Goal: Browse casually

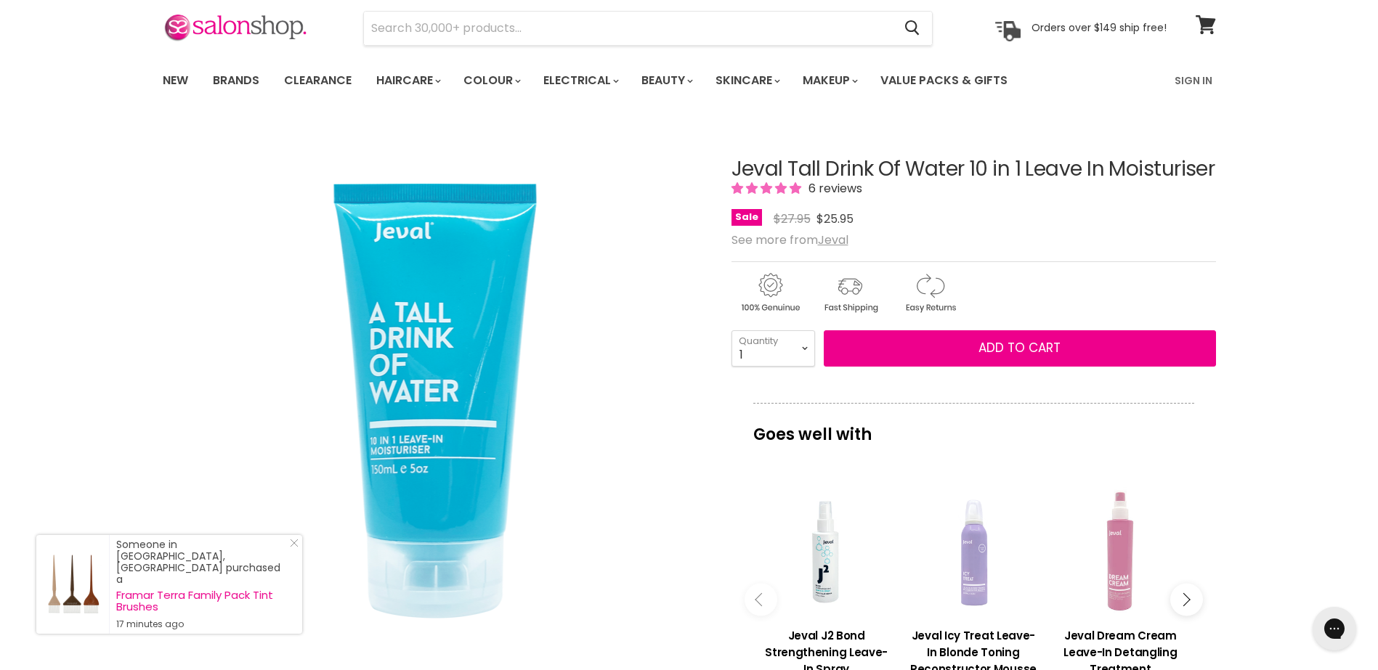
scroll to position [218, 0]
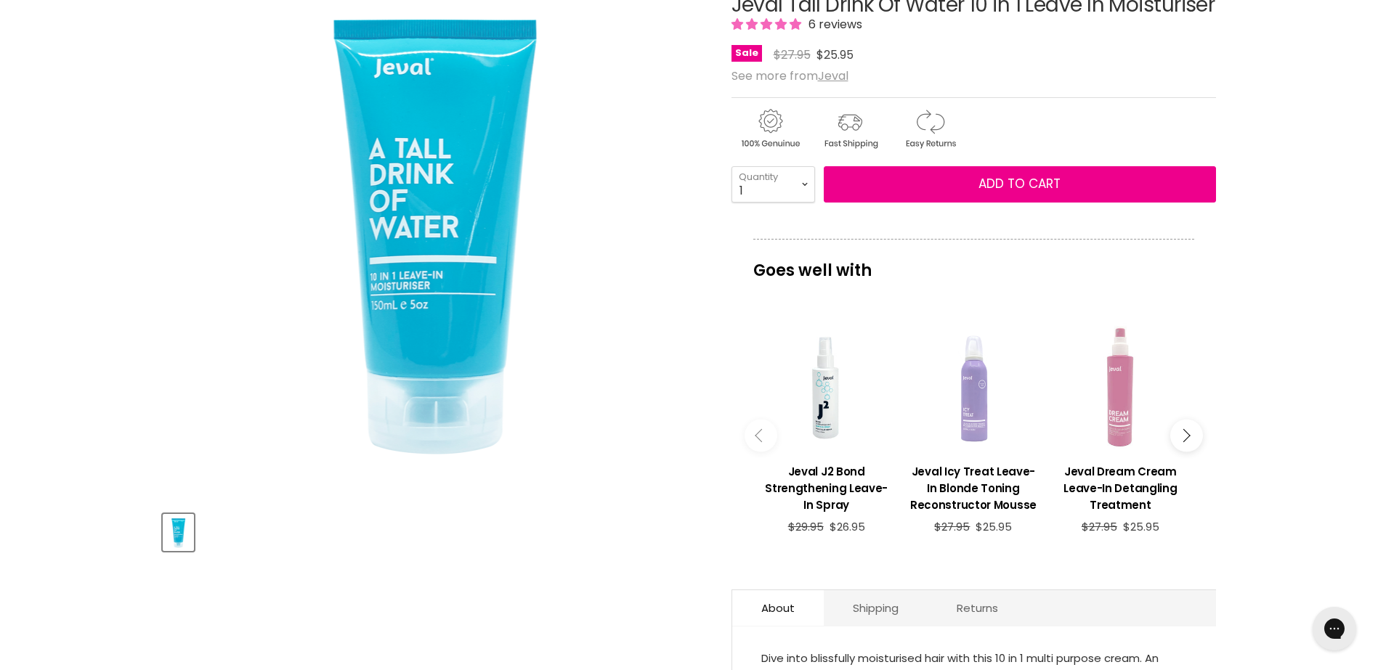
click at [1185, 442] on icon "Main content" at bounding box center [1182, 434] width 13 height 13
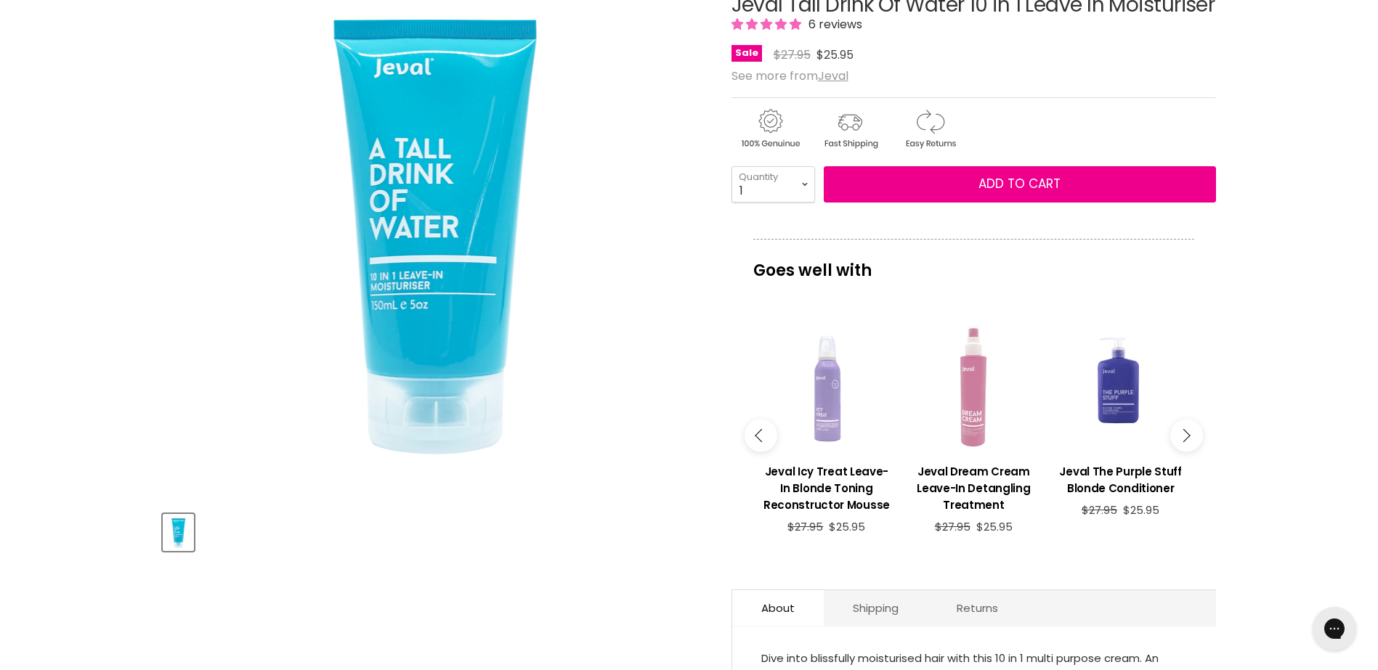
click at [1185, 442] on icon "Main content" at bounding box center [1182, 434] width 13 height 13
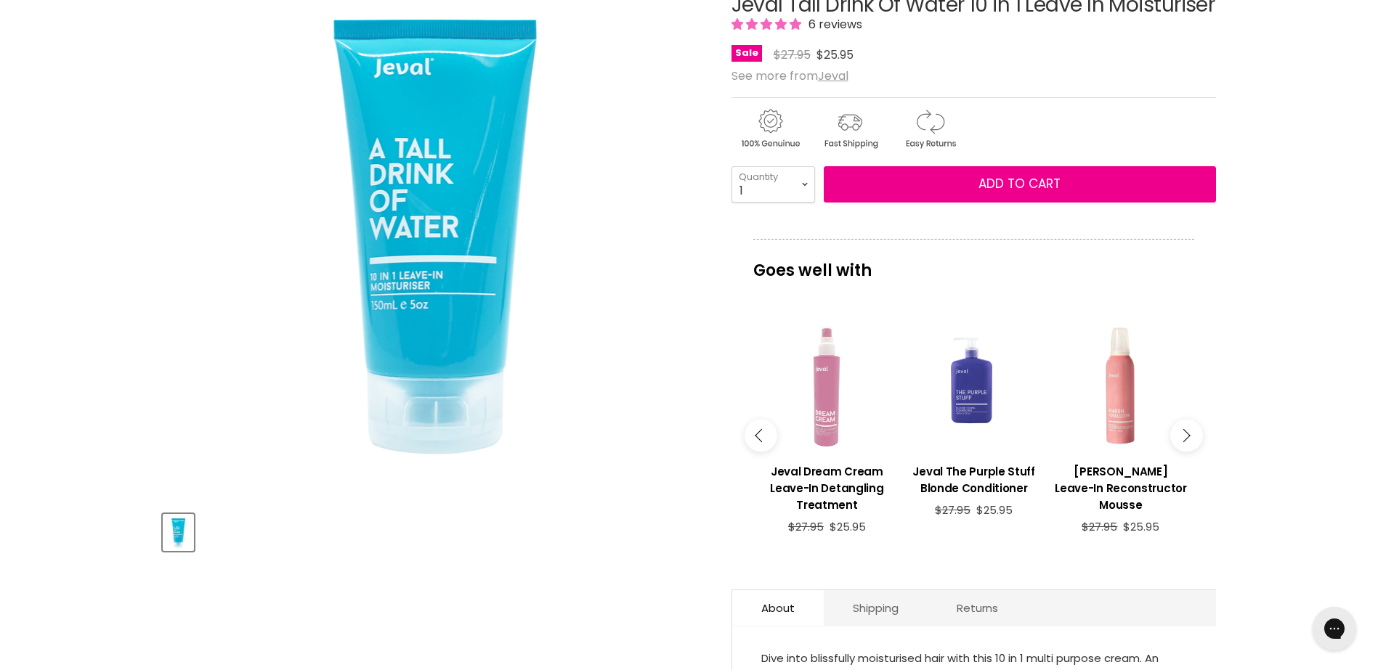
click at [1185, 442] on icon "Main content" at bounding box center [1182, 434] width 13 height 13
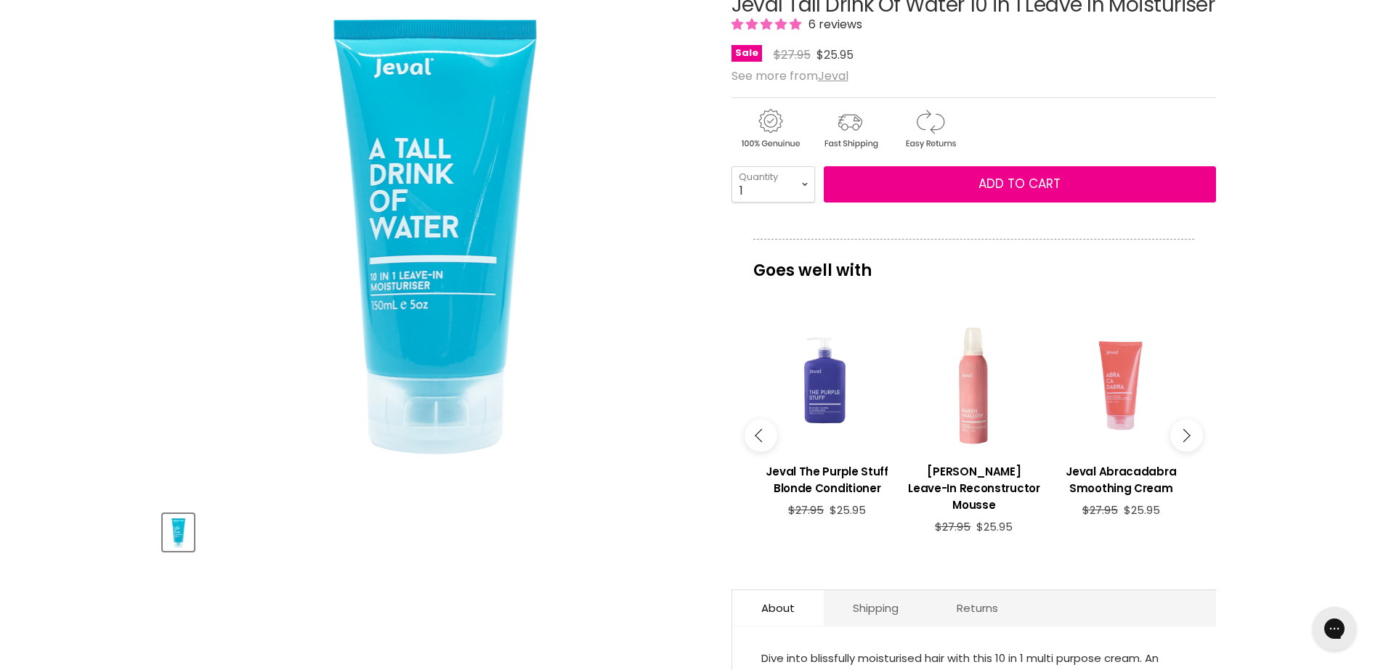
click at [1185, 442] on icon "Main content" at bounding box center [1182, 434] width 13 height 13
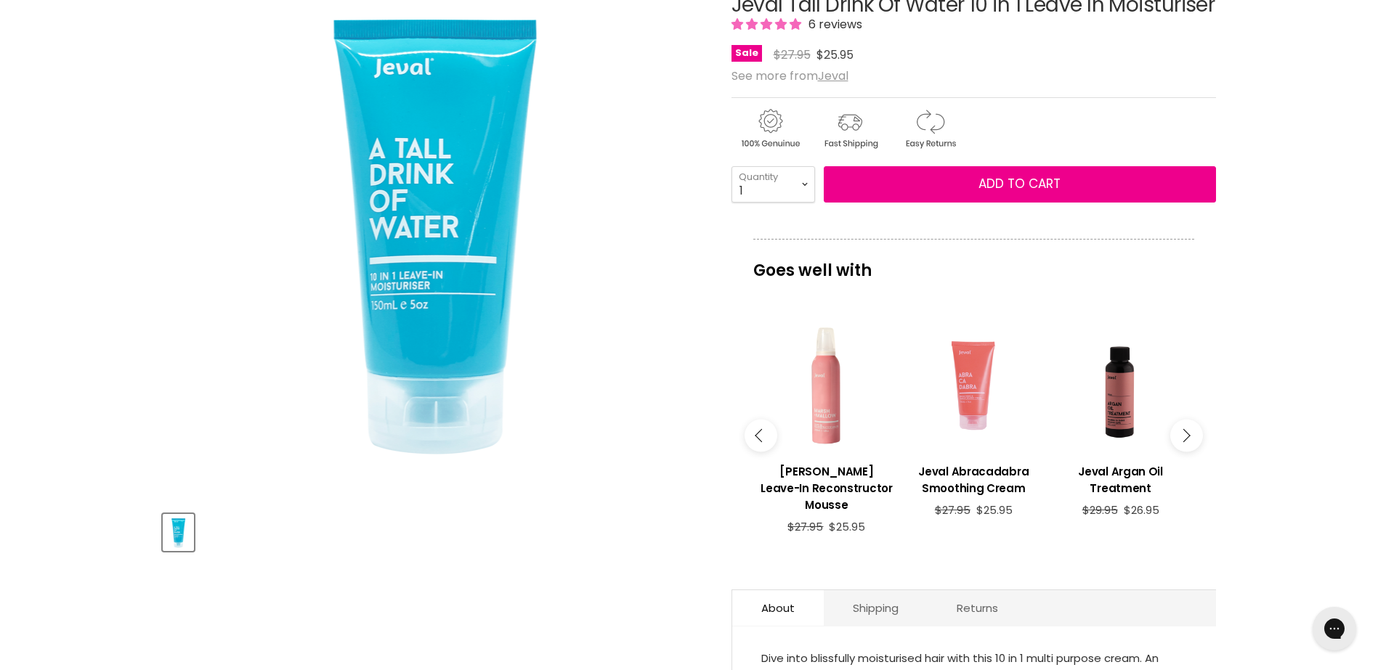
click at [1185, 442] on icon "Main content" at bounding box center [1182, 434] width 13 height 13
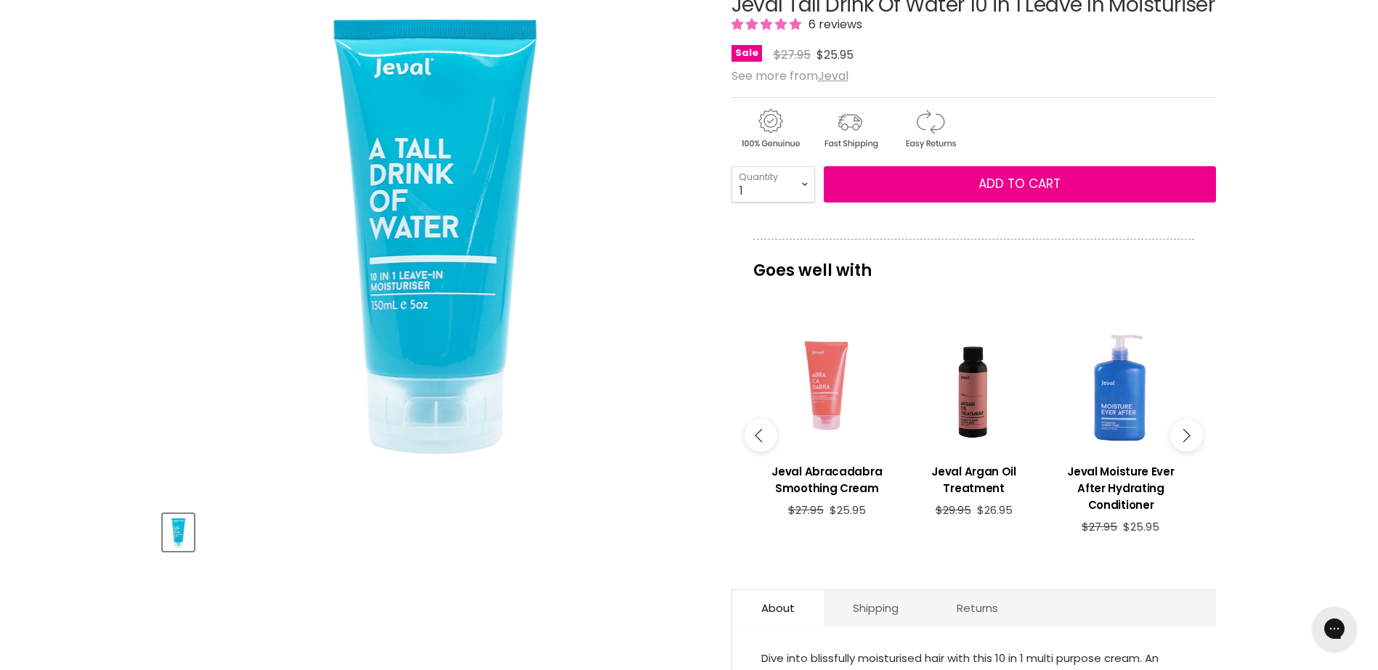
click at [1185, 442] on icon "Main content" at bounding box center [1182, 434] width 13 height 13
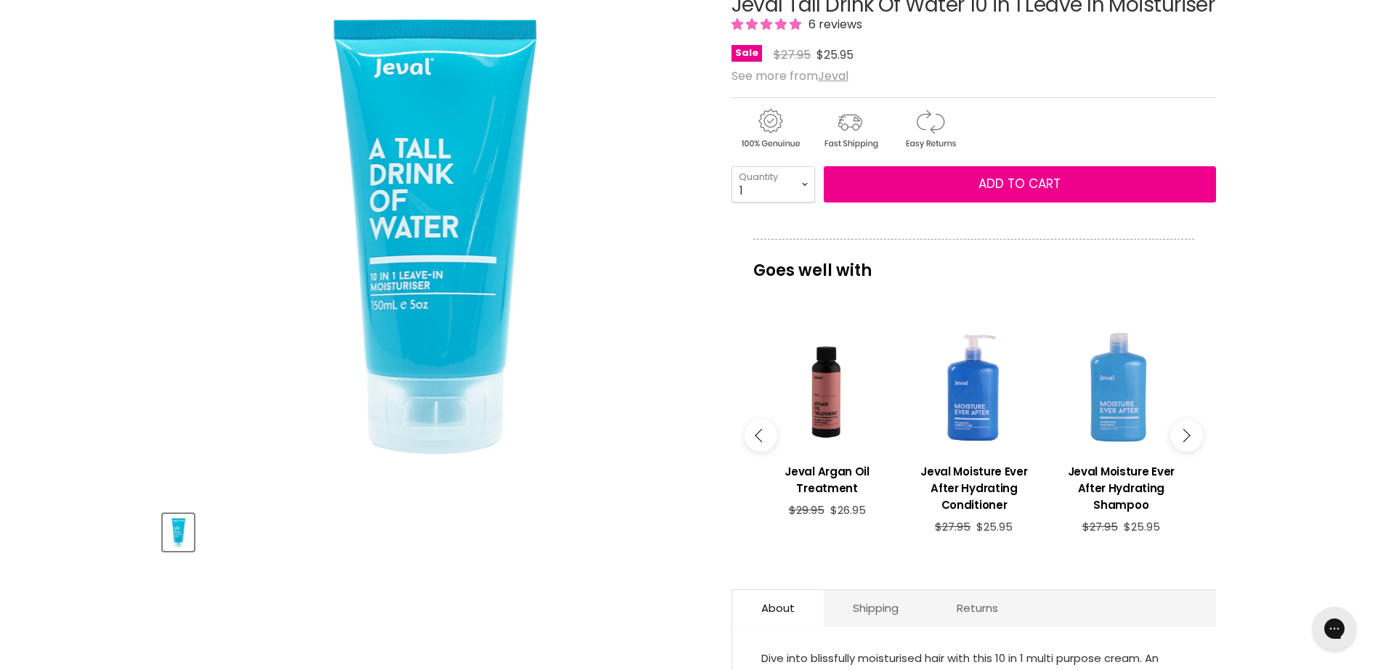
click at [1185, 442] on icon "Main content" at bounding box center [1182, 434] width 13 height 13
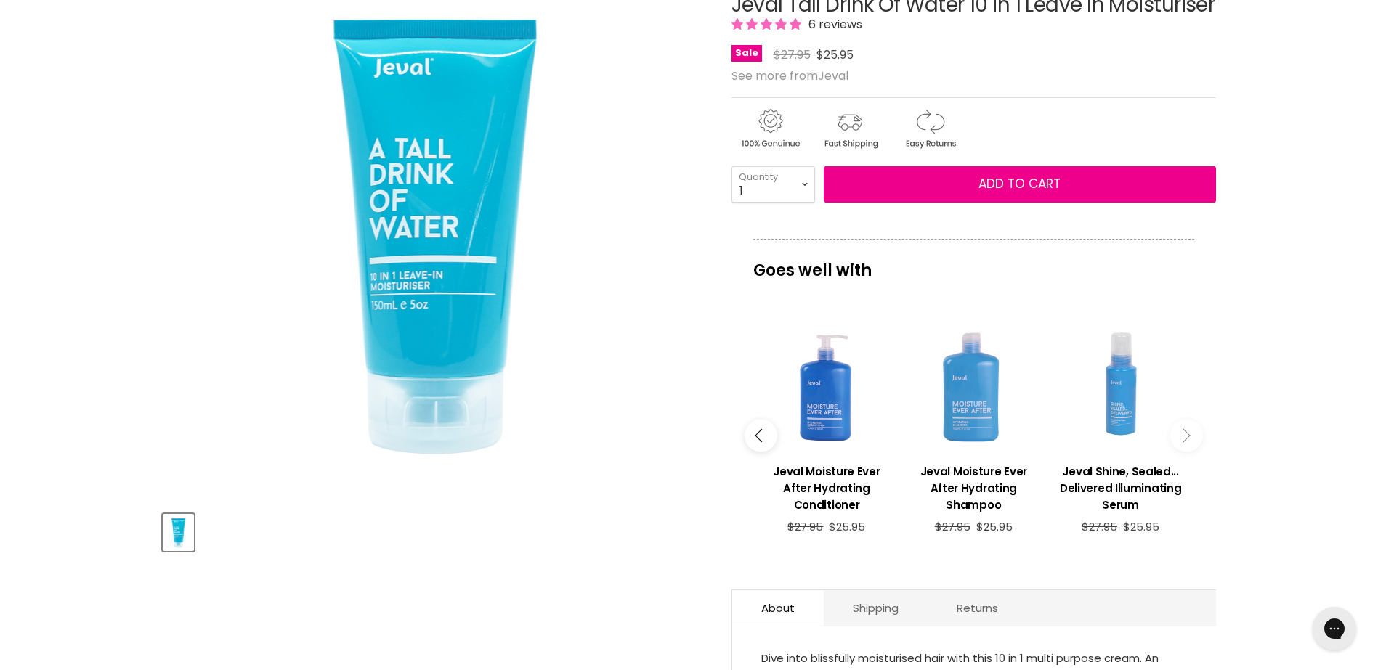
click at [1183, 442] on icon "Main content" at bounding box center [1182, 434] width 13 height 13
click at [1187, 442] on icon "Main content" at bounding box center [1182, 434] width 13 height 13
click at [749, 452] on button "Main content" at bounding box center [760, 435] width 33 height 33
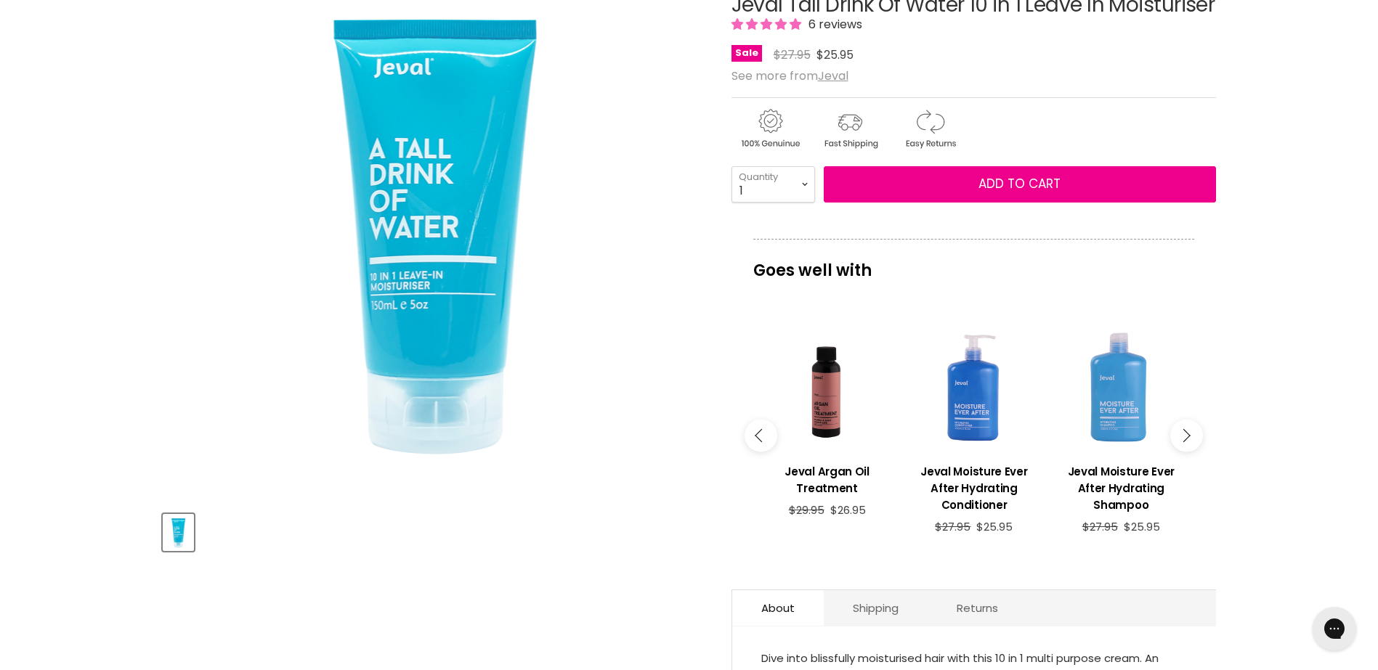
click at [757, 442] on icon "Main content" at bounding box center [761, 434] width 13 height 13
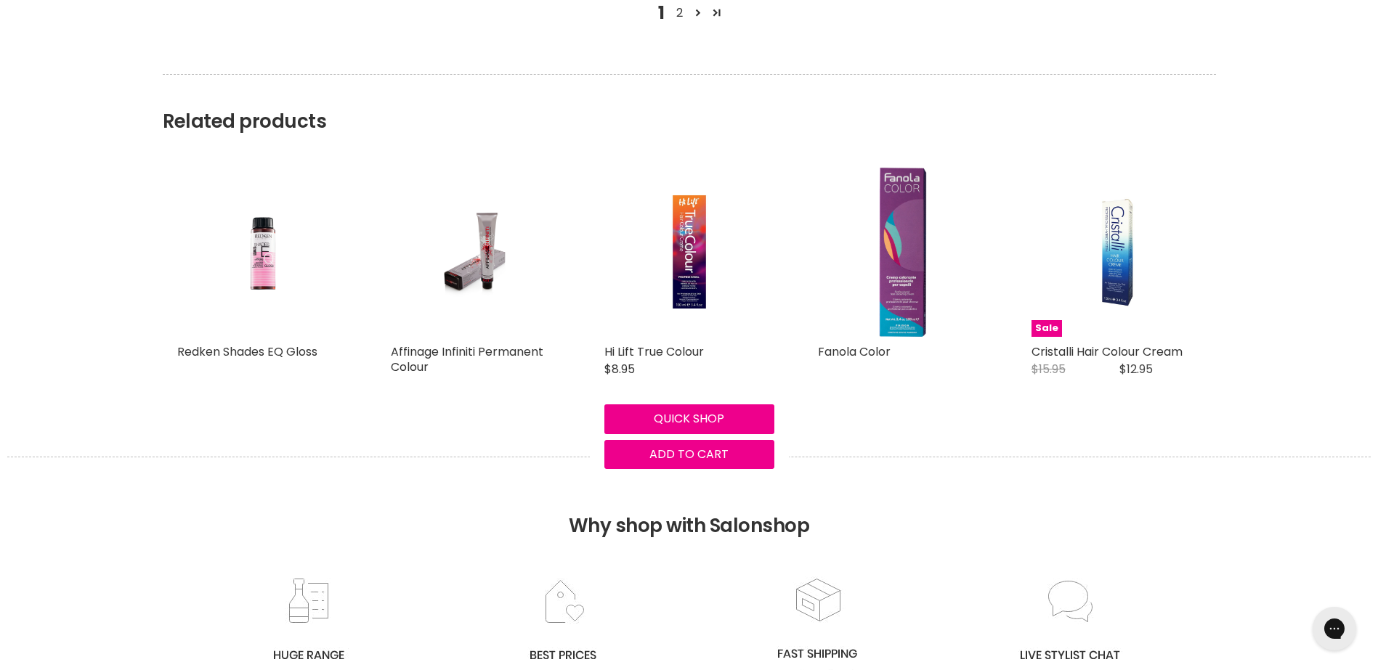
scroll to position [2033, 0]
